Goal: Task Accomplishment & Management: Use online tool/utility

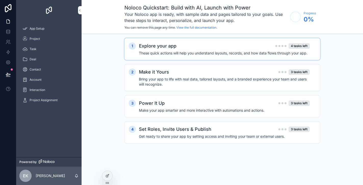
click at [151, 46] on h2 "Explore your app" at bounding box center [158, 45] width 38 height 7
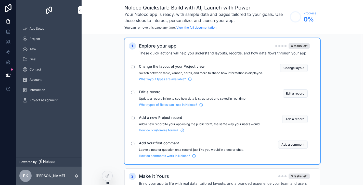
click at [133, 67] on div "scrollable content" at bounding box center [133, 67] width 4 height 4
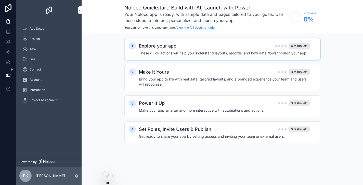
click at [151, 50] on div "Explore your app 4 tasks left These quick actions will help you understand layo…" at bounding box center [227, 48] width 177 height 13
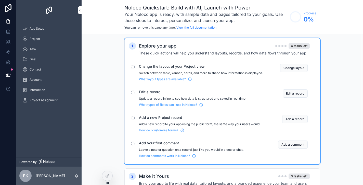
click at [104, 75] on div "1 Explore your app 4 tasks left These quick actions will help you understand la…" at bounding box center [223, 148] width 282 height 228
click at [80, 9] on icon "scrollable content" at bounding box center [80, 10] width 4 height 4
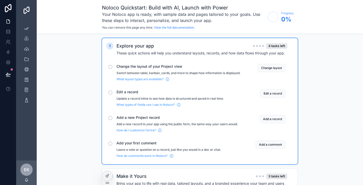
click at [76, 66] on div "1 Explore your app 4 tasks left These quick actions will help you understand la…" at bounding box center [200, 148] width 327 height 228
click at [265, 66] on button "Change layout" at bounding box center [272, 68] width 28 height 8
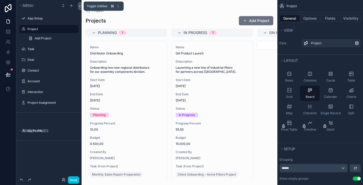
click at [80, 6] on icon at bounding box center [80, 6] width 4 height 4
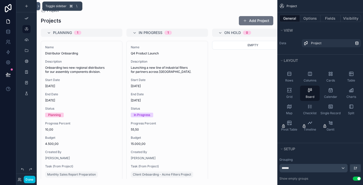
click at [40, 5] on icon at bounding box center [39, 6] width 4 height 4
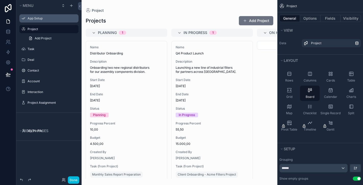
click at [34, 18] on label "App Setup" at bounding box center [52, 18] width 48 height 4
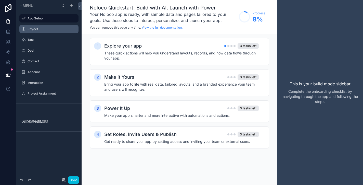
click at [34, 29] on label "Project" at bounding box center [52, 29] width 48 height 4
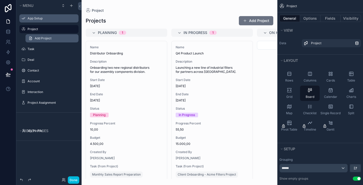
click at [42, 36] on link "Add Project" at bounding box center [52, 38] width 53 height 8
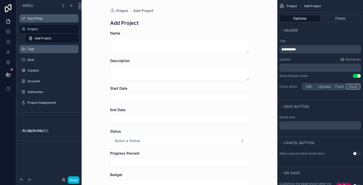
click at [32, 47] on div "Task" at bounding box center [53, 49] width 50 height 4
click at [32, 48] on label "Task" at bounding box center [52, 49] width 48 height 4
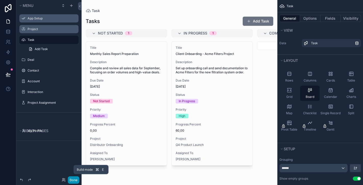
click at [74, 179] on button "Done" at bounding box center [73, 179] width 11 height 7
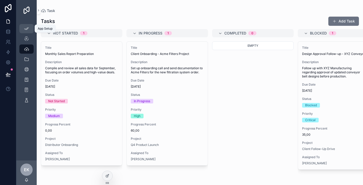
click at [26, 29] on icon "scrollable content" at bounding box center [26, 28] width 5 height 5
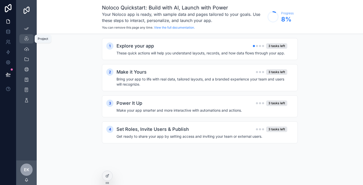
click at [26, 38] on icon "scrollable content" at bounding box center [26, 38] width 5 height 5
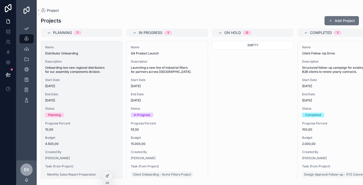
click at [58, 53] on span "Distributor Onboarding" at bounding box center [81, 53] width 73 height 4
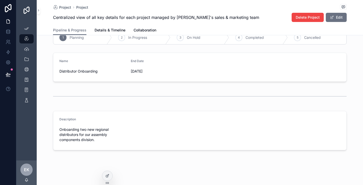
scroll to position [68, 0]
click at [107, 174] on icon at bounding box center [107, 176] width 4 height 4
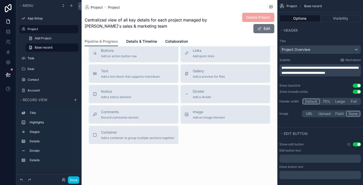
scroll to position [282, 0]
click at [75, 177] on button "Done" at bounding box center [73, 179] width 11 height 7
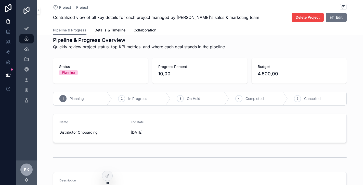
scroll to position [8, 0]
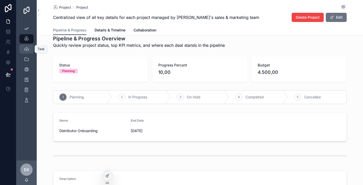
click at [26, 48] on icon "scrollable content" at bounding box center [26, 48] width 5 height 5
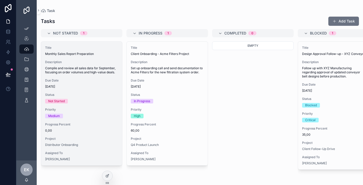
click at [69, 66] on span "Compile and review all sales data for September, focusing on order volumes and …" at bounding box center [81, 70] width 73 height 8
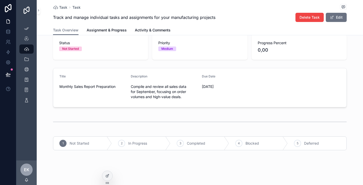
scroll to position [31, 0]
click at [102, 29] on span "Assignment & Progress" at bounding box center [107, 30] width 40 height 5
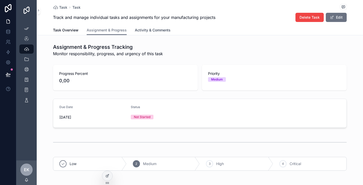
click at [145, 28] on span "Activity & Comments" at bounding box center [153, 30] width 36 height 5
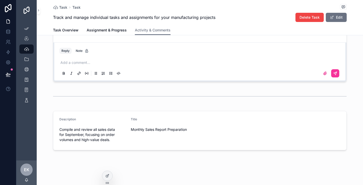
scroll to position [111, 0]
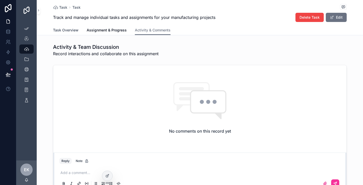
click at [71, 29] on span "Task Overview" at bounding box center [66, 30] width 26 height 5
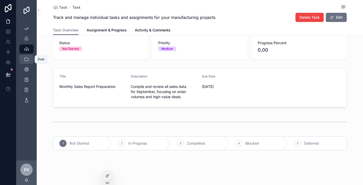
click at [27, 58] on icon "scrollable content" at bounding box center [26, 59] width 5 height 5
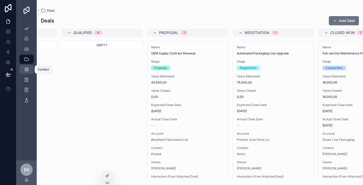
click at [27, 69] on icon "scrollable content" at bounding box center [26, 69] width 5 height 5
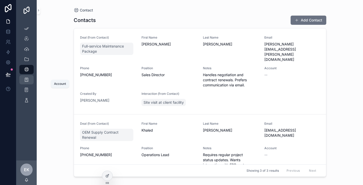
click at [28, 78] on icon "scrollable content" at bounding box center [26, 79] width 5 height 5
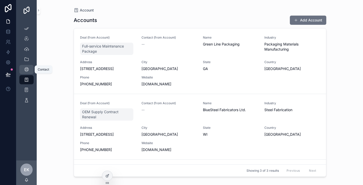
click at [29, 67] on icon "scrollable content" at bounding box center [26, 69] width 5 height 5
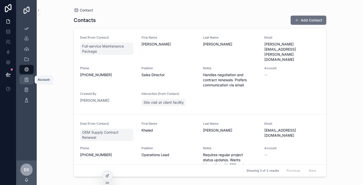
click at [27, 79] on icon "scrollable content" at bounding box center [26, 79] width 5 height 5
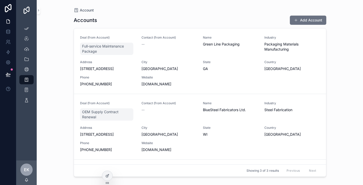
click at [145, 43] on div "--" at bounding box center [169, 44] width 55 height 5
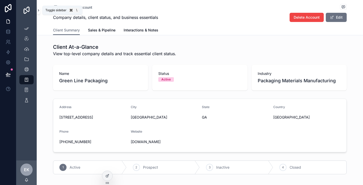
click at [39, 10] on icon "scrollable content" at bounding box center [39, 10] width 4 height 4
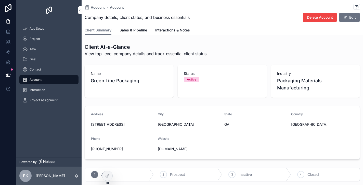
click at [77, 9] on link "scrollable content" at bounding box center [48, 10] width 59 height 8
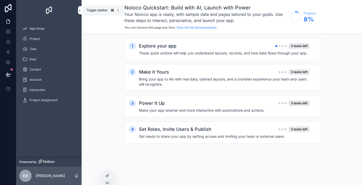
click at [79, 10] on icon "scrollable content" at bounding box center [80, 10] width 4 height 4
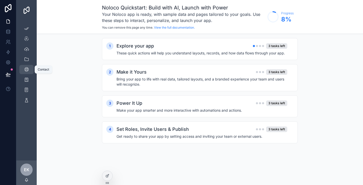
click at [27, 68] on icon "scrollable content" at bounding box center [26, 69] width 5 height 5
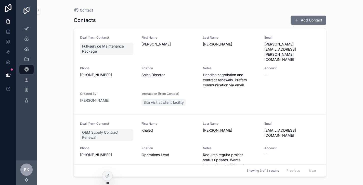
click at [92, 47] on span "Full-service Maintenance Package" at bounding box center [106, 49] width 49 height 10
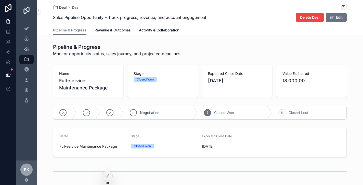
click at [63, 7] on span "Deal" at bounding box center [63, 7] width 8 height 5
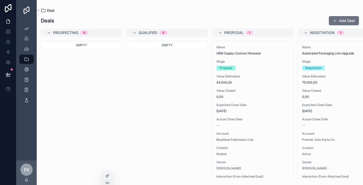
click at [50, 9] on span "Deal" at bounding box center [51, 10] width 8 height 5
click at [39, 10] on icon "scrollable content" at bounding box center [38, 10] width 1 height 2
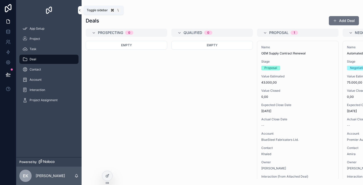
click at [79, 9] on icon "scrollable content" at bounding box center [80, 10] width 4 height 4
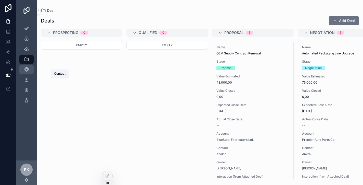
click at [26, 68] on icon "scrollable content" at bounding box center [26, 69] width 5 height 5
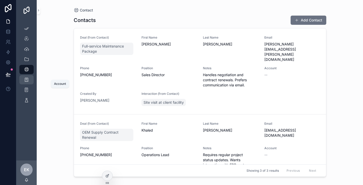
click at [26, 77] on icon "scrollable content" at bounding box center [26, 79] width 5 height 5
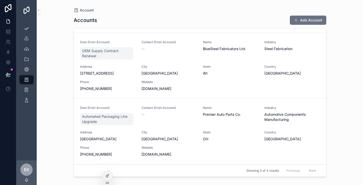
scroll to position [61, 0]
click at [27, 88] on icon "scrollable content" at bounding box center [26, 89] width 5 height 5
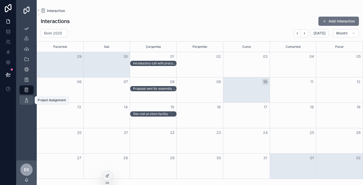
click at [27, 100] on icon "scrollable content" at bounding box center [26, 99] width 5 height 5
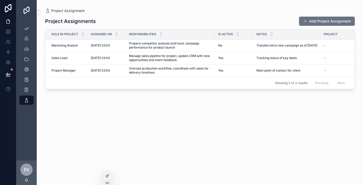
click at [62, 57] on span "Sales Lead" at bounding box center [60, 58] width 16 height 4
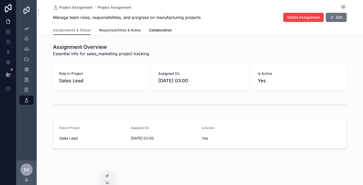
click at [116, 29] on span "Responsibilities & Notes" at bounding box center [120, 30] width 42 height 5
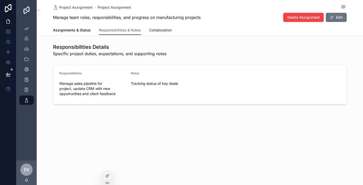
click at [156, 30] on span "Collaboration" at bounding box center [160, 30] width 23 height 5
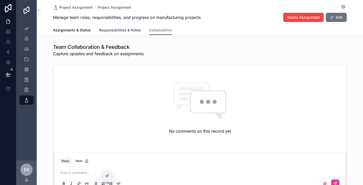
click at [118, 28] on span "Responsibilities & Notes" at bounding box center [120, 30] width 42 height 5
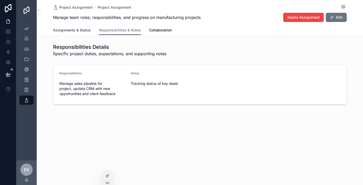
click at [79, 29] on span "Assignments & Status" at bounding box center [72, 30] width 38 height 5
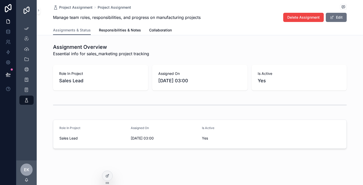
click at [26, 168] on span "EK" at bounding box center [26, 169] width 5 height 6
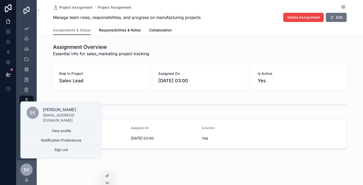
click at [26, 168] on span "EK" at bounding box center [26, 169] width 5 height 6
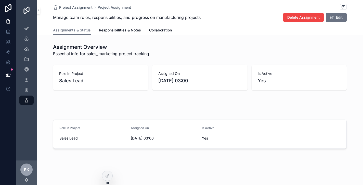
click at [10, 136] on div at bounding box center [8, 92] width 16 height 185
click at [8, 30] on icon at bounding box center [8, 31] width 5 height 5
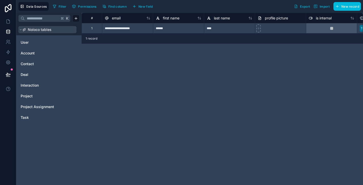
click at [37, 29] on span "Noloco tables" at bounding box center [40, 29] width 24 height 5
click at [27, 42] on span "User" at bounding box center [25, 42] width 8 height 5
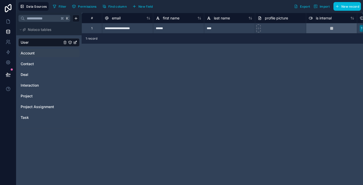
click at [26, 52] on span "Account" at bounding box center [28, 53] width 14 height 5
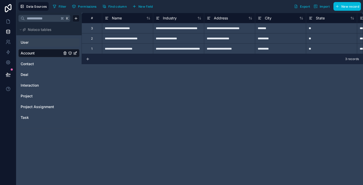
click at [25, 42] on span "User" at bounding box center [25, 42] width 8 height 5
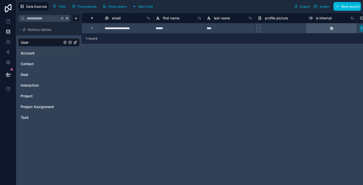
click at [27, 53] on span "Account" at bounding box center [28, 53] width 14 height 5
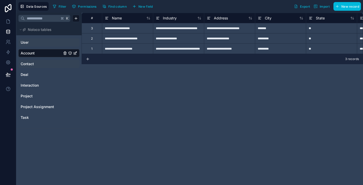
click at [30, 64] on span "Contact" at bounding box center [27, 63] width 13 height 5
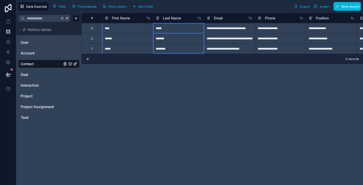
click at [154, 18] on div "Last Name" at bounding box center [178, 18] width 51 height 6
click at [161, 28] on div "*****" at bounding box center [178, 28] width 51 height 10
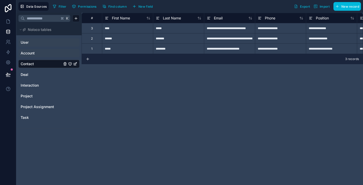
click at [158, 77] on div "**********" at bounding box center [223, 99] width 282 height 172
click at [26, 72] on span "Deal" at bounding box center [25, 74] width 8 height 5
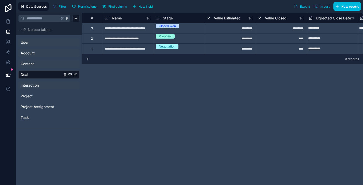
click at [25, 84] on span "Interaction" at bounding box center [30, 85] width 18 height 5
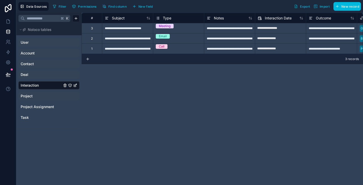
click at [26, 96] on span "Project" at bounding box center [27, 95] width 12 height 5
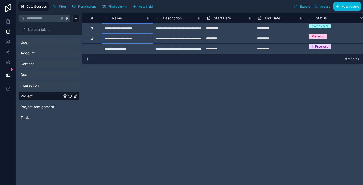
click at [120, 40] on div "**********" at bounding box center [127, 38] width 51 height 10
click at [120, 40] on input "**********" at bounding box center [127, 38] width 51 height 10
click at [130, 78] on div "**********" at bounding box center [223, 99] width 282 height 172
click at [32, 107] on span "Project Assignment" at bounding box center [37, 106] width 33 height 5
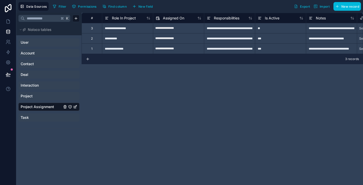
click at [25, 116] on span "Task" at bounding box center [25, 117] width 8 height 5
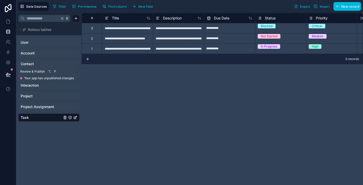
click at [8, 72] on icon at bounding box center [8, 74] width 5 height 5
click at [8, 61] on icon at bounding box center [8, 62] width 4 height 4
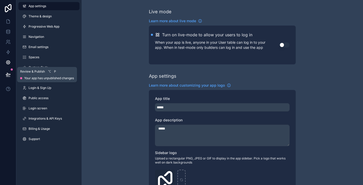
click at [8, 74] on icon at bounding box center [8, 74] width 4 height 3
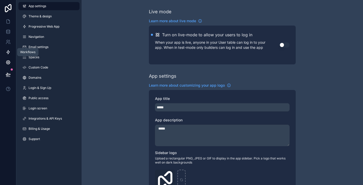
click at [7, 50] on icon at bounding box center [8, 52] width 5 height 5
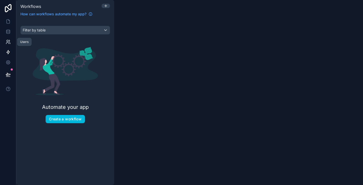
click at [8, 41] on icon at bounding box center [8, 41] width 5 height 5
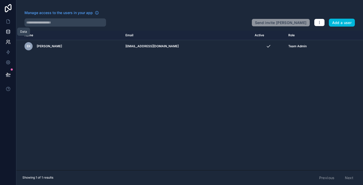
click at [8, 30] on icon at bounding box center [8, 31] width 5 height 5
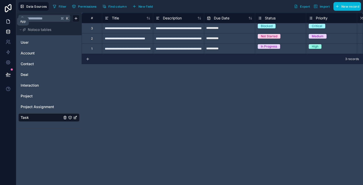
click at [8, 21] on icon at bounding box center [8, 21] width 5 height 5
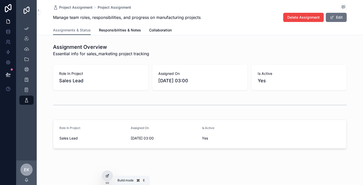
click at [107, 174] on icon at bounding box center [107, 176] width 4 height 4
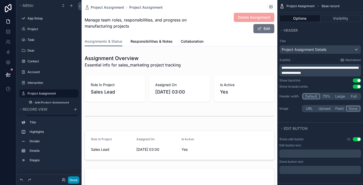
click at [75, 178] on button "Done" at bounding box center [73, 179] width 11 height 7
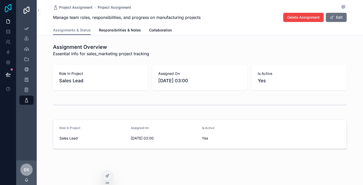
click at [8, 7] on icon at bounding box center [8, 8] width 10 height 8
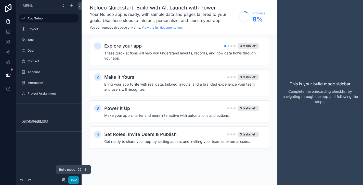
click at [74, 178] on button "Done" at bounding box center [73, 179] width 11 height 7
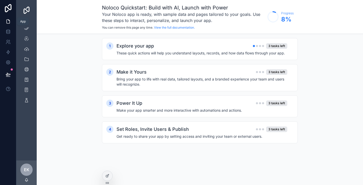
click at [8, 20] on icon at bounding box center [8, 21] width 5 height 5
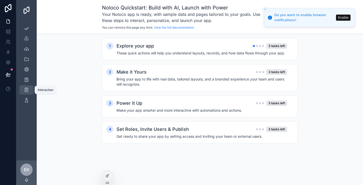
click at [28, 88] on icon "scrollable content" at bounding box center [26, 89] width 5 height 5
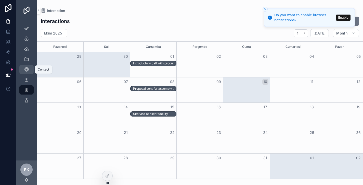
click at [25, 69] on icon "scrollable content" at bounding box center [26, 69] width 5 height 5
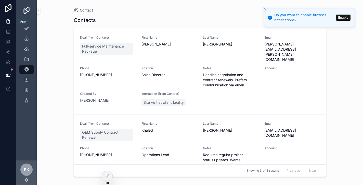
click at [8, 20] on icon at bounding box center [8, 21] width 5 height 5
click at [26, 27] on icon "scrollable content" at bounding box center [26, 28] width 5 height 5
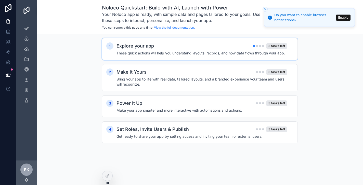
click at [127, 45] on h2 "Explore your app" at bounding box center [136, 45] width 38 height 7
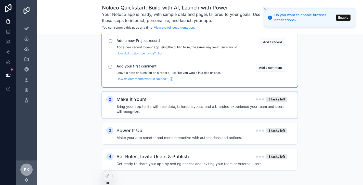
scroll to position [81, 0]
click at [126, 107] on h4 "Bring your app to life with real data, tailored layouts, and a branded experien…" at bounding box center [202, 109] width 171 height 10
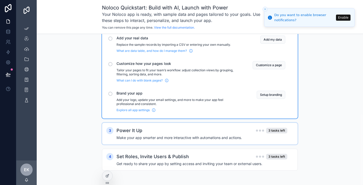
scroll to position [168, 0]
click at [132, 129] on h2 "Power It Up" at bounding box center [130, 130] width 26 height 7
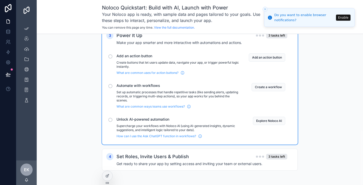
scroll to position [0, 0]
click at [140, 157] on h2 "Set Roles, Invite Users & Publish" at bounding box center [153, 156] width 72 height 7
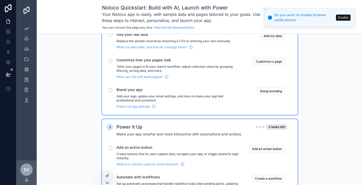
scroll to position [135, 0]
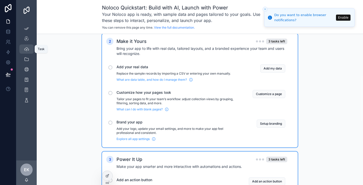
click at [27, 47] on icon "scrollable content" at bounding box center [26, 48] width 5 height 5
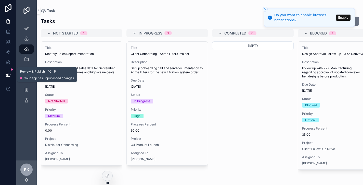
click at [9, 73] on icon at bounding box center [8, 74] width 5 height 5
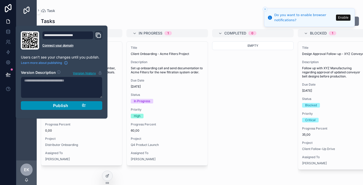
click at [59, 105] on span "Publish" at bounding box center [60, 105] width 15 height 5
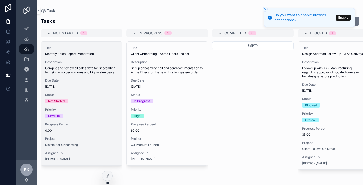
click at [86, 119] on div "Title Monthly Sales Report Preparation Description Compile and review all sales…" at bounding box center [81, 104] width 81 height 124
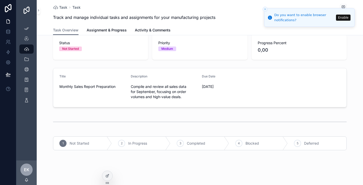
click at [129, 143] on span "In Progress" at bounding box center [137, 143] width 19 height 5
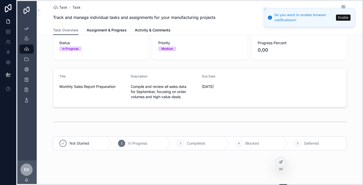
drag, startPoint x: 107, startPoint y: 182, endPoint x: 285, endPoint y: 170, distance: 178.3
click at [281, 168] on icon at bounding box center [281, 168] width 0 height 0
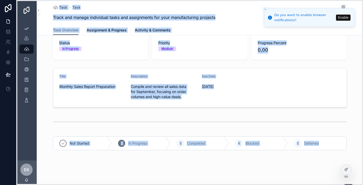
drag, startPoint x: 285, startPoint y: 182, endPoint x: 346, endPoint y: 187, distance: 61.5
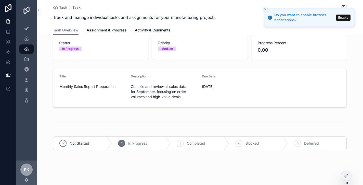
click at [215, 116] on div "scrollable content" at bounding box center [200, 121] width 294 height 13
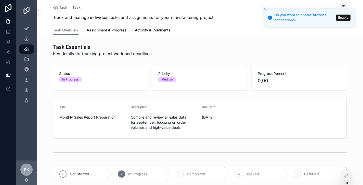
scroll to position [0, 0]
click at [266, 9] on icon "Close toast" at bounding box center [265, 9] width 3 height 3
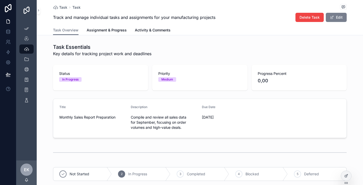
click at [334, 16] on span "scrollable content" at bounding box center [332, 17] width 4 height 4
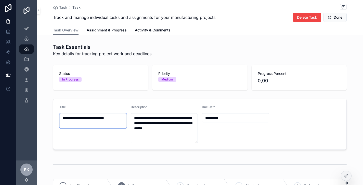
click at [118, 121] on textarea "**********" at bounding box center [92, 120] width 67 height 15
click at [181, 127] on textarea "**********" at bounding box center [164, 128] width 67 height 30
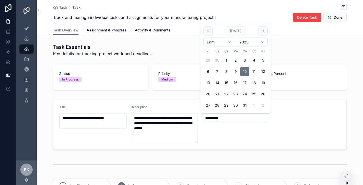
click at [236, 118] on input "**********" at bounding box center [235, 117] width 67 height 7
click at [231, 133] on div "**********" at bounding box center [235, 124] width 67 height 38
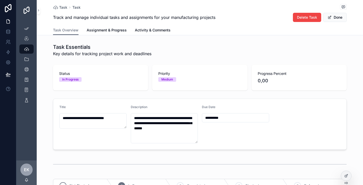
scroll to position [0, 0]
click at [27, 58] on icon "scrollable content" at bounding box center [26, 59] width 5 height 5
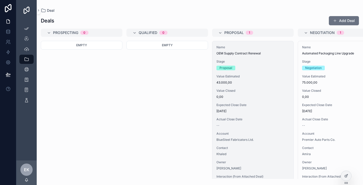
click at [241, 56] on div "Name OEM Supply Contract Renewal Stage Proposal Value Estimated 43.000,00 Value…" at bounding box center [253, 117] width 81 height 152
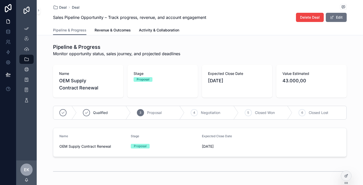
click at [98, 86] on span "OEM Supply Contract Renewal" at bounding box center [88, 84] width 58 height 14
click at [94, 89] on span "OEM Supply Contract Renewal" at bounding box center [88, 84] width 58 height 14
click at [101, 145] on span "OEM Supply Contract Renewal" at bounding box center [92, 146] width 67 height 5
